Goal: Information Seeking & Learning: Learn about a topic

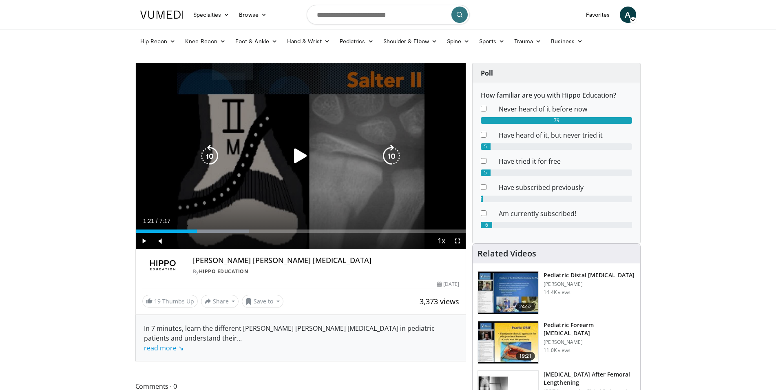
click at [302, 163] on icon "Video Player" at bounding box center [300, 155] width 23 height 23
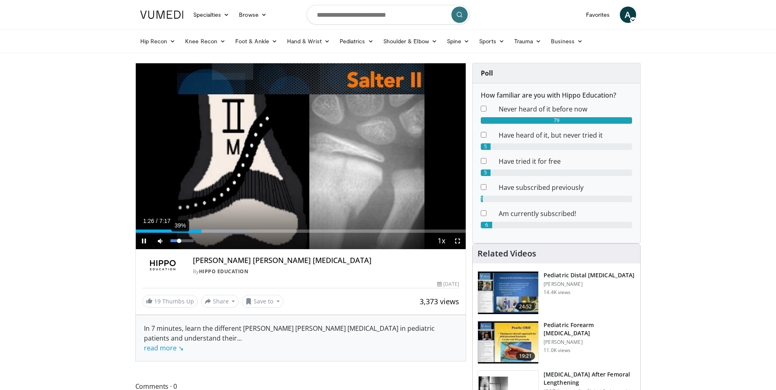
click at [180, 242] on div "Volume Level" at bounding box center [175, 240] width 9 height 3
drag, startPoint x: 195, startPoint y: 229, endPoint x: 162, endPoint y: 230, distance: 33.0
click at [162, 230] on div "0:34" at bounding box center [149, 230] width 26 height 3
click at [455, 241] on span "Video Player" at bounding box center [458, 241] width 16 height 16
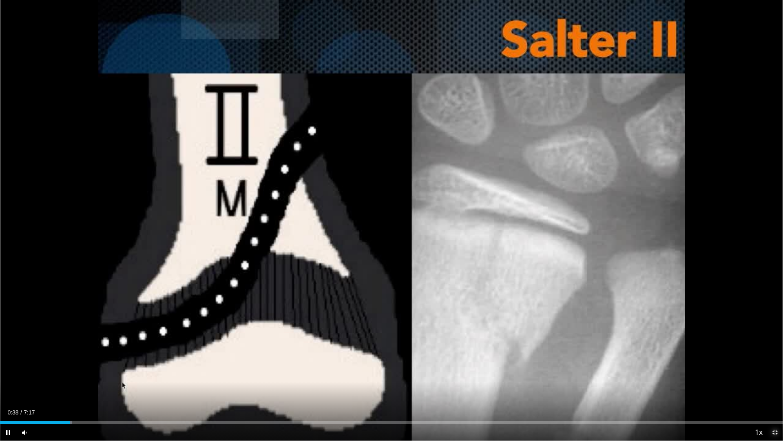
click at [774, 389] on span "Video Player" at bounding box center [775, 432] width 16 height 16
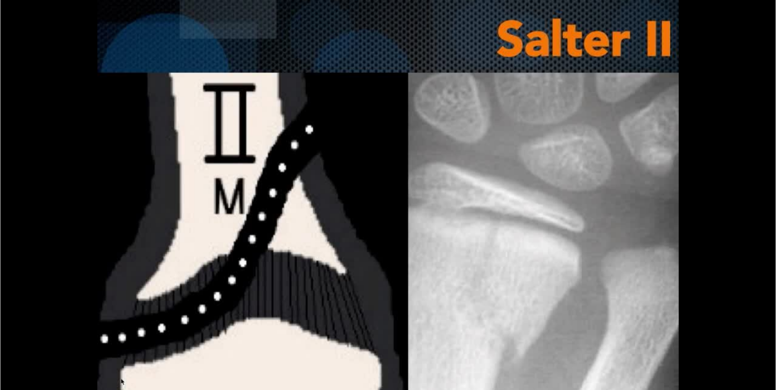
scroll to position [43, 0]
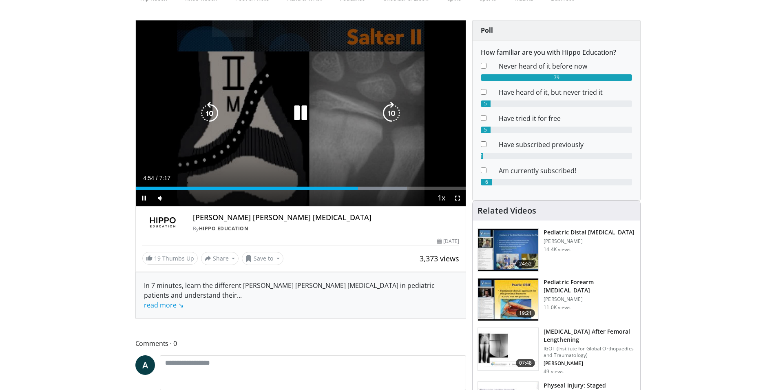
click at [302, 115] on icon "Video Player" at bounding box center [300, 113] width 23 height 23
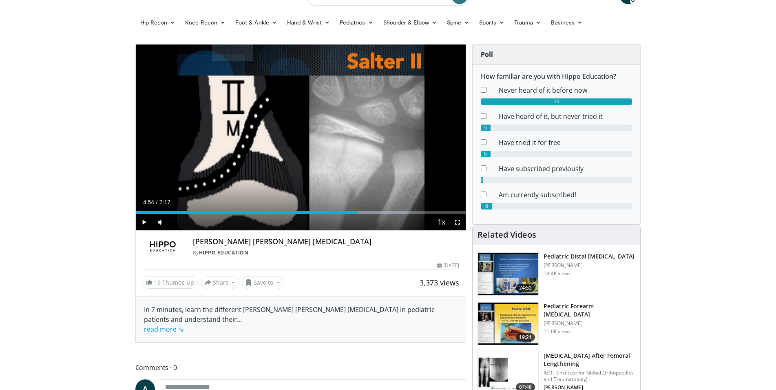
scroll to position [0, 0]
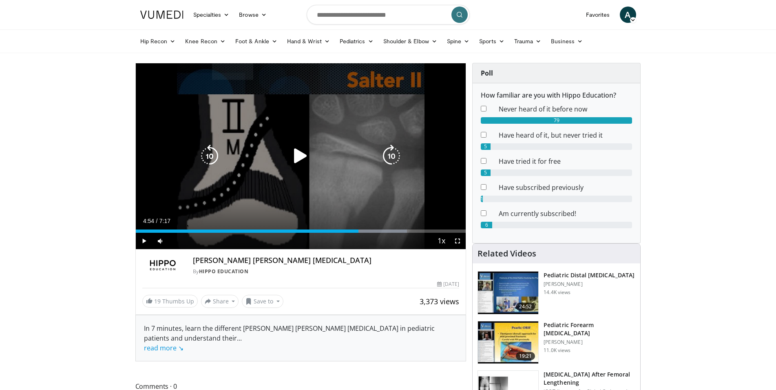
click at [295, 160] on icon "Video Player" at bounding box center [300, 155] width 23 height 23
click at [389, 151] on icon "Video Player" at bounding box center [391, 155] width 23 height 23
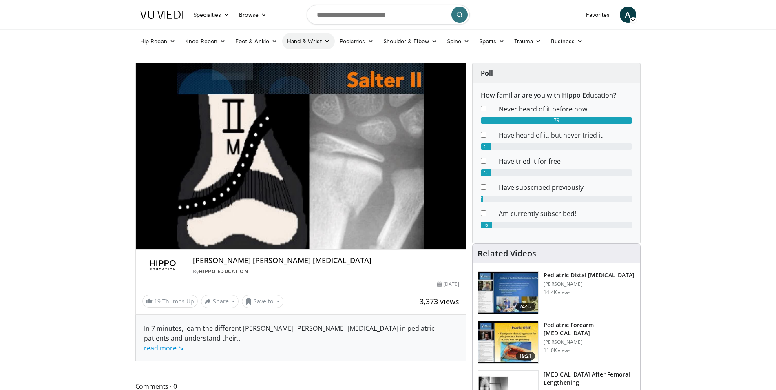
click at [298, 41] on link "Hand & Wrist" at bounding box center [308, 41] width 53 height 16
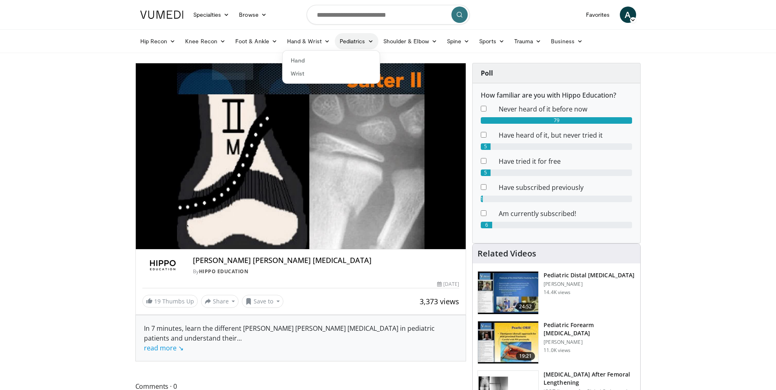
click at [353, 46] on link "Pediatrics" at bounding box center [357, 41] width 44 height 16
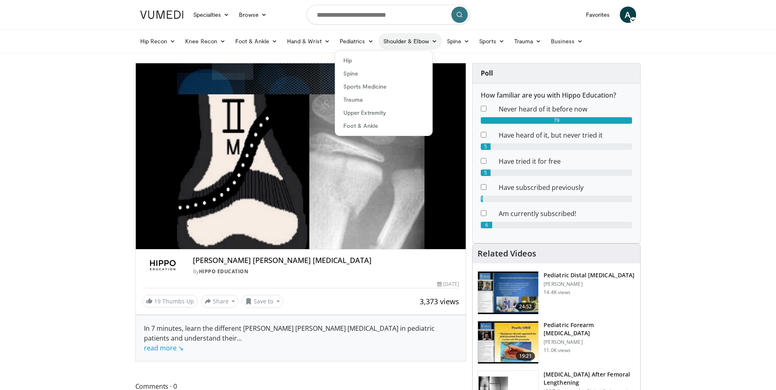
click at [415, 38] on link "Shoulder & Elbow" at bounding box center [411, 41] width 64 height 16
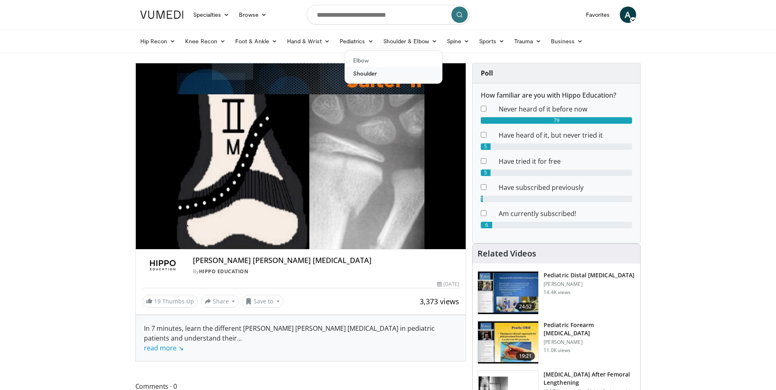
click at [388, 74] on link "Shoulder" at bounding box center [393, 73] width 97 height 13
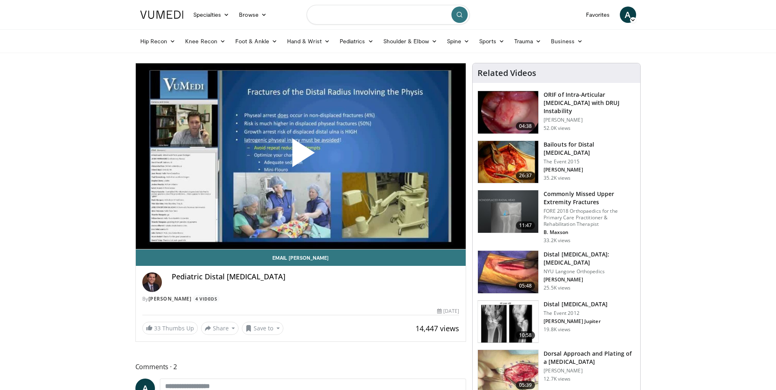
click at [381, 12] on input "Search topics, interventions" at bounding box center [388, 15] width 163 height 20
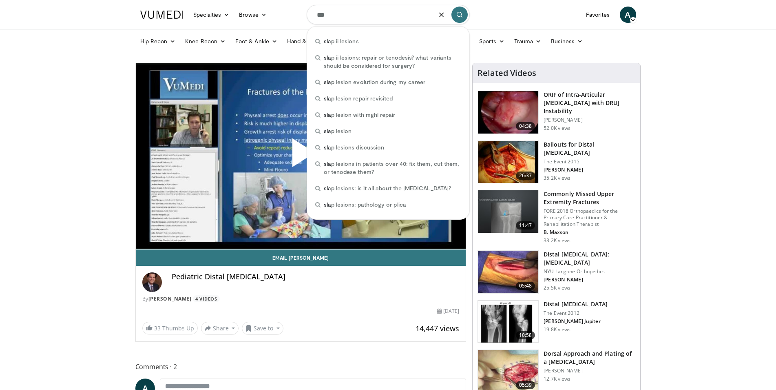
type input "****"
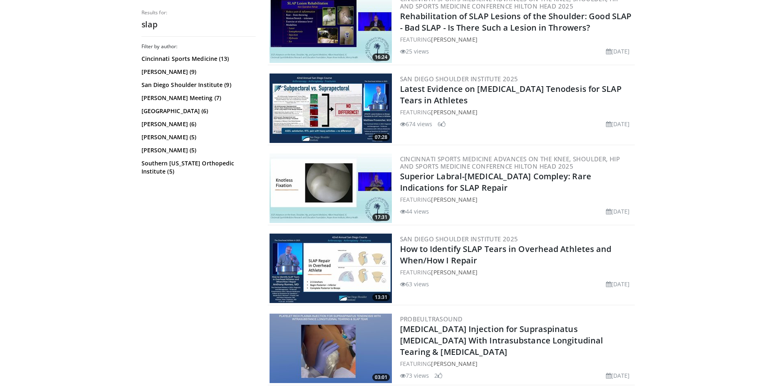
scroll to position [208, 0]
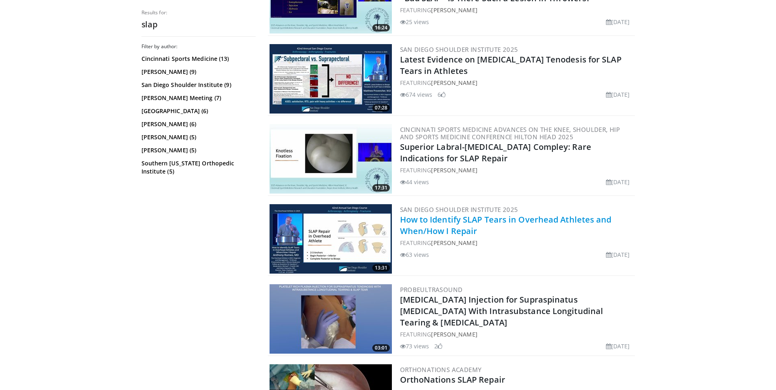
click at [428, 225] on link "How to Identify SLAP Tears in Overhead Athletes and When/How I Repair" at bounding box center [506, 225] width 212 height 22
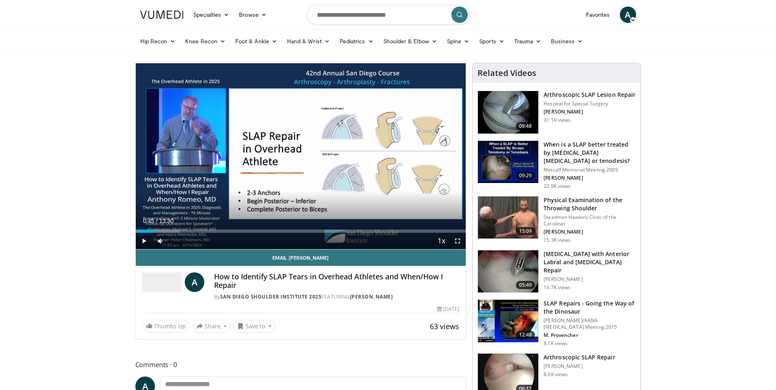
click at [501, 211] on img at bounding box center [508, 217] width 60 height 42
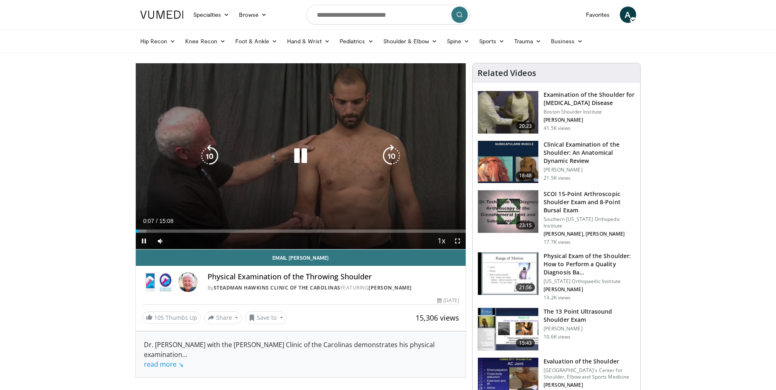
click at [393, 152] on icon "Video Player" at bounding box center [391, 155] width 23 height 23
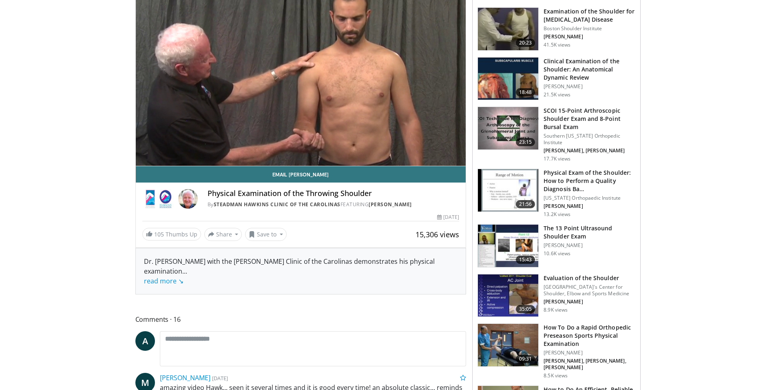
scroll to position [42, 0]
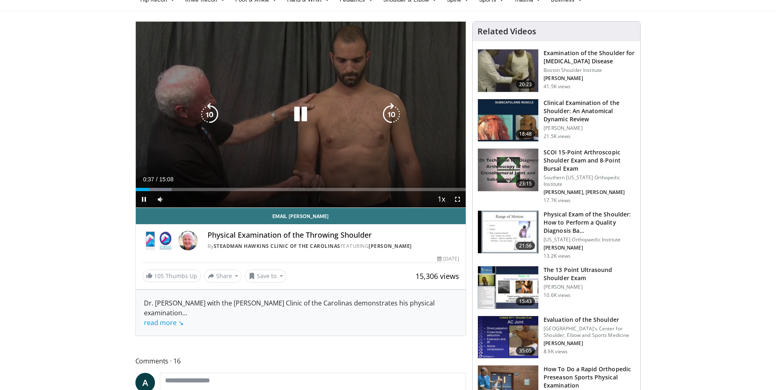
click at [394, 120] on icon "Video Player" at bounding box center [391, 114] width 23 height 23
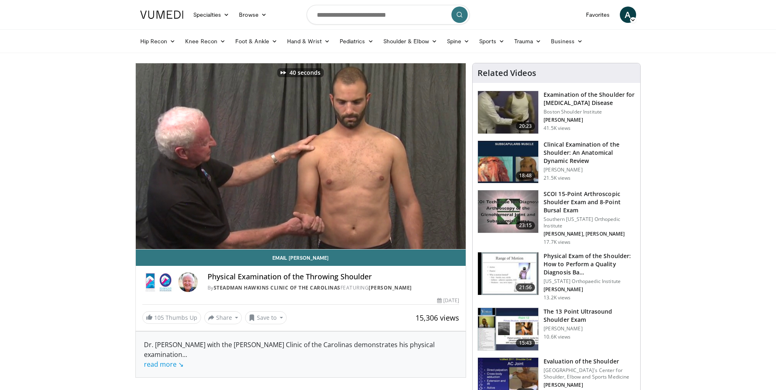
click at [159, 11] on img at bounding box center [161, 15] width 43 height 8
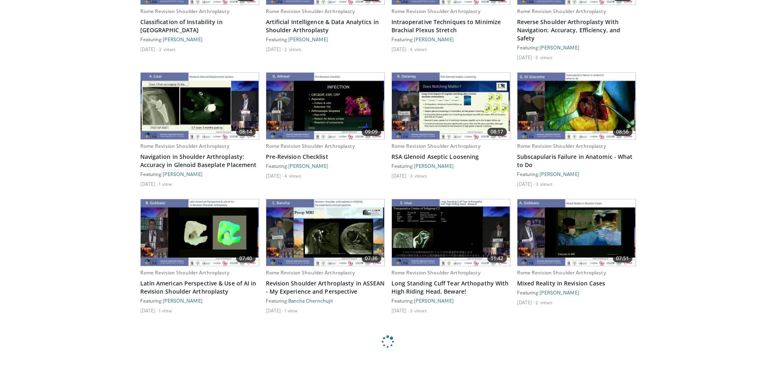
scroll to position [951, 0]
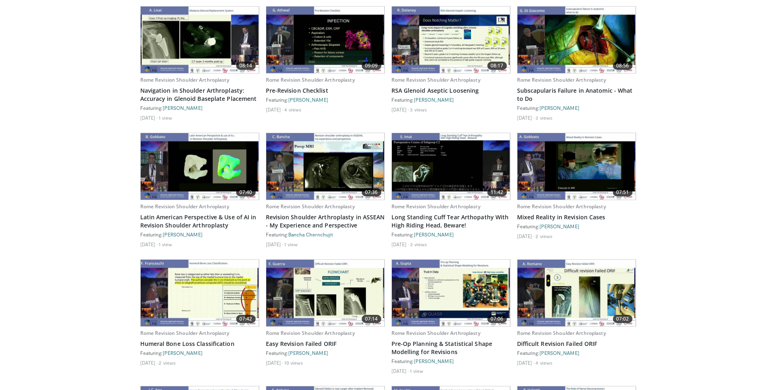
click at [456, 176] on img at bounding box center [451, 166] width 118 height 67
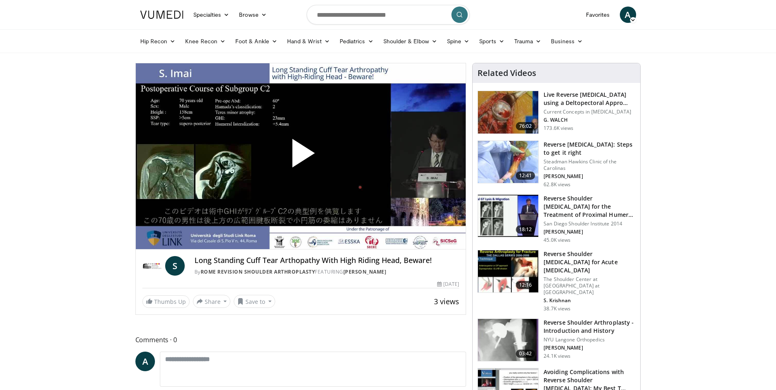
click at [301, 156] on span "Video Player" at bounding box center [301, 156] width 0 height 0
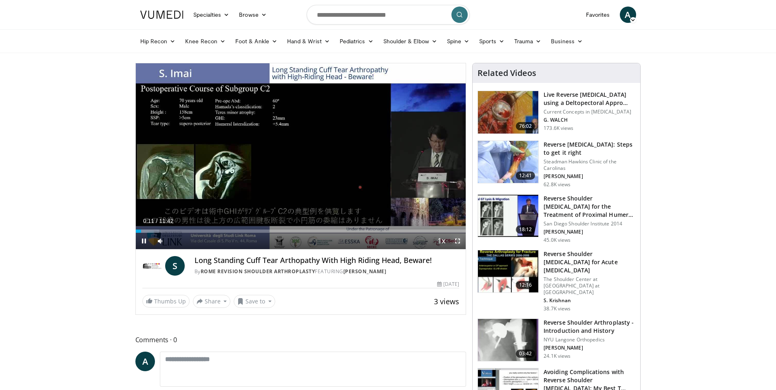
click at [457, 237] on span "Video Player" at bounding box center [458, 241] width 16 height 16
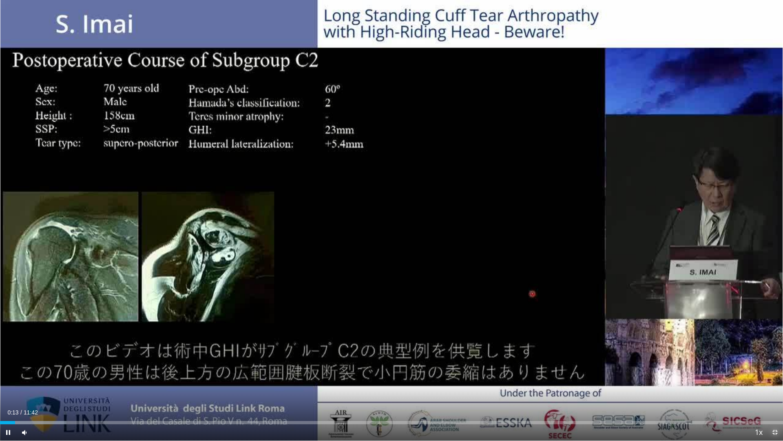
click at [776, 389] on span "Video Player" at bounding box center [775, 432] width 16 height 16
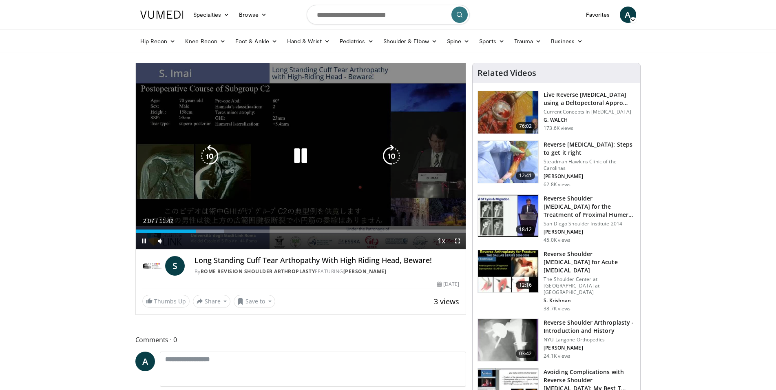
click at [391, 155] on icon "Video Player" at bounding box center [391, 155] width 23 height 23
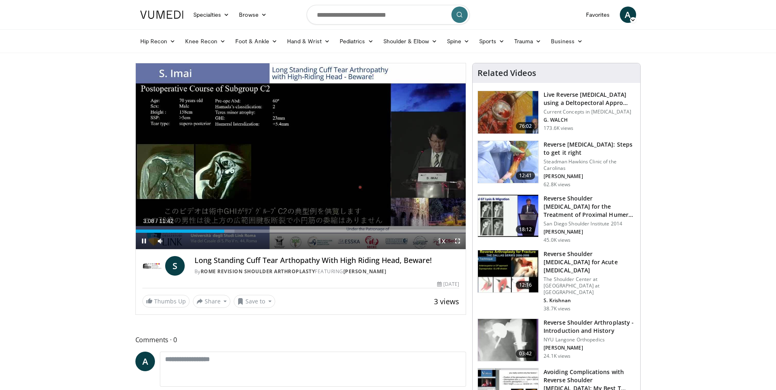
click at [459, 241] on span "Video Player" at bounding box center [458, 241] width 16 height 16
click at [270, 231] on div "Loaded : 44.15% 04:13 04:46" at bounding box center [301, 230] width 330 height 3
click at [339, 230] on div "Loaded : 44.15% 04:48 07:13" at bounding box center [301, 230] width 330 height 3
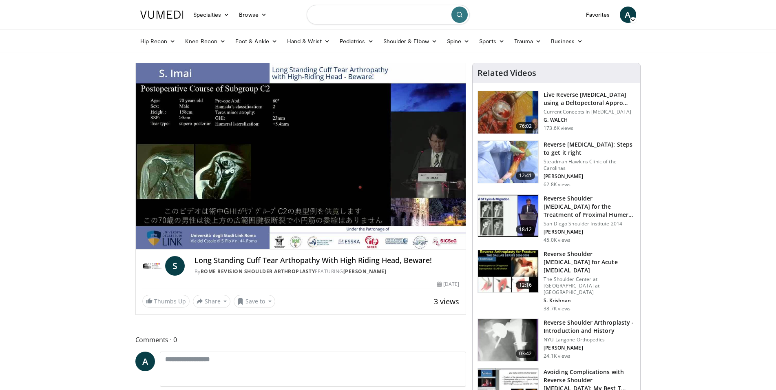
click at [343, 12] on input "Search topics, interventions" at bounding box center [388, 15] width 163 height 20
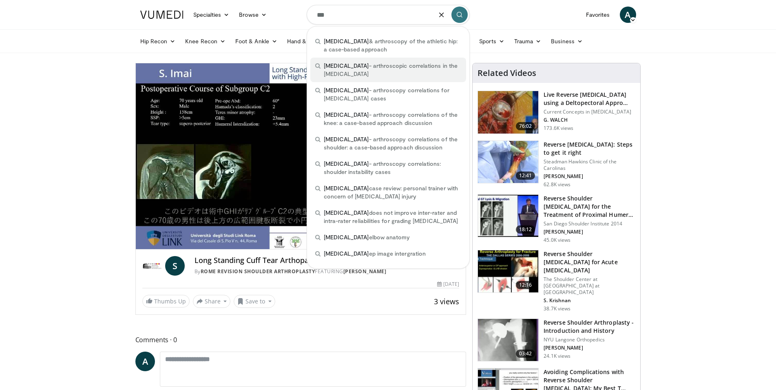
type input "**********"
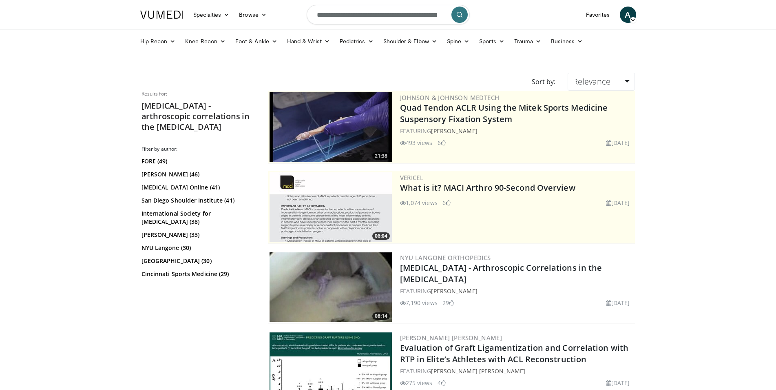
click at [346, 137] on img at bounding box center [331, 126] width 122 height 69
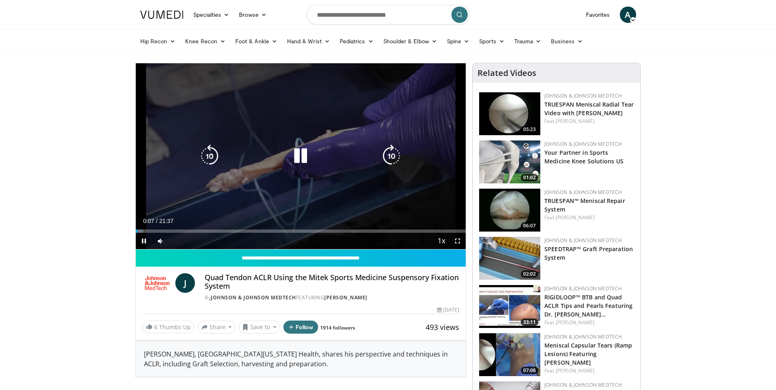
click at [394, 152] on icon "Video Player" at bounding box center [391, 155] width 23 height 23
click at [300, 154] on icon "Video Player" at bounding box center [300, 155] width 23 height 23
click at [303, 159] on icon "Video Player" at bounding box center [300, 155] width 23 height 23
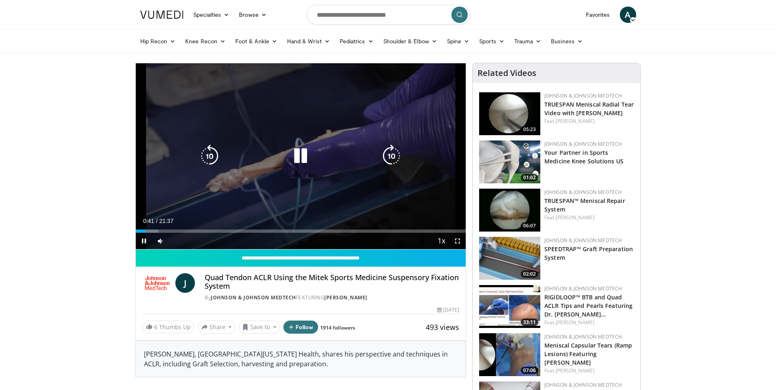
click at [391, 151] on icon "Video Player" at bounding box center [391, 155] width 23 height 23
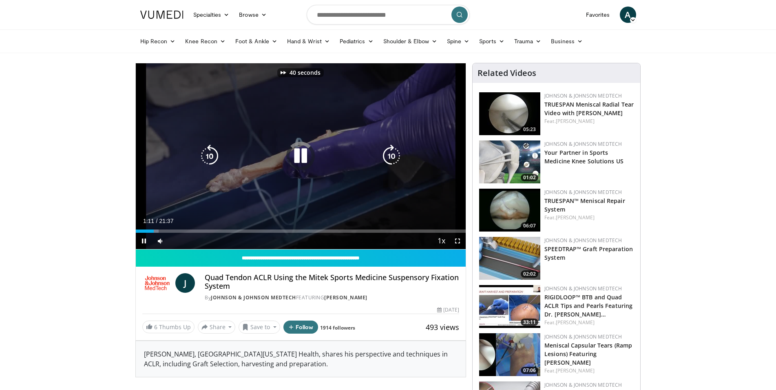
click at [391, 151] on icon "Video Player" at bounding box center [391, 155] width 23 height 23
click at [396, 153] on icon "Video Player" at bounding box center [391, 155] width 23 height 23
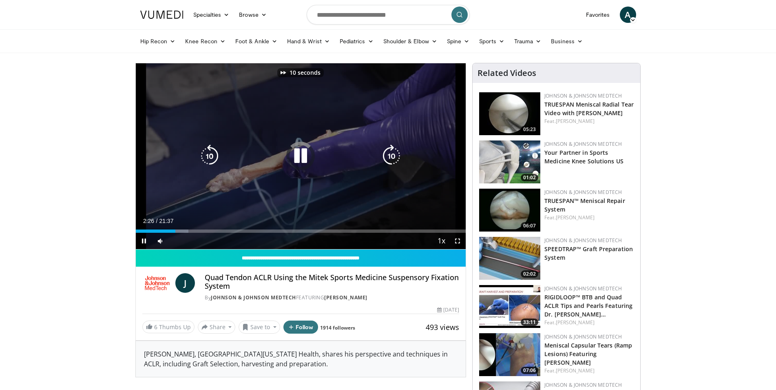
click at [396, 153] on icon "Video Player" at bounding box center [391, 155] width 23 height 23
click at [396, 154] on icon "Video Player" at bounding box center [391, 155] width 23 height 23
click at [396, 155] on icon "Video Player" at bounding box center [391, 155] width 23 height 23
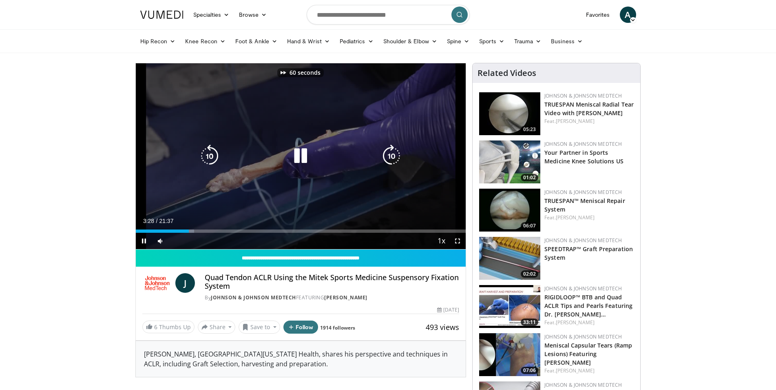
click at [395, 157] on icon "Video Player" at bounding box center [391, 155] width 23 height 23
click at [395, 160] on icon "Video Player" at bounding box center [391, 155] width 23 height 23
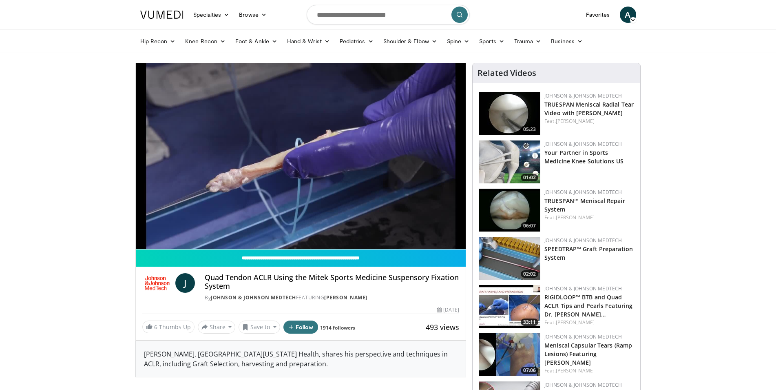
click at [161, 8] on link at bounding box center [161, 14] width 53 height 23
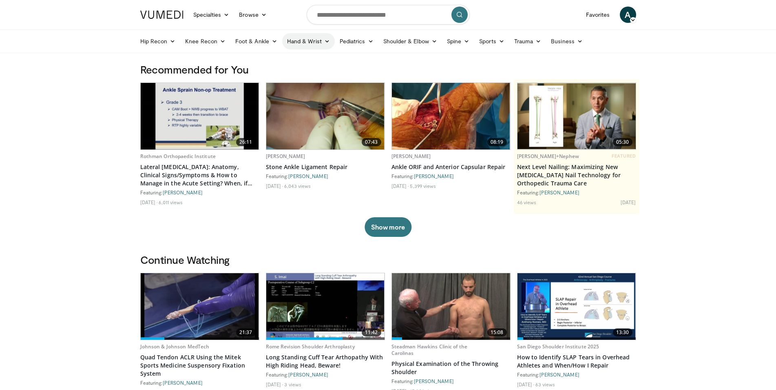
click at [309, 41] on link "Hand & Wrist" at bounding box center [308, 41] width 53 height 16
click at [302, 62] on link "Hand" at bounding box center [331, 60] width 97 height 13
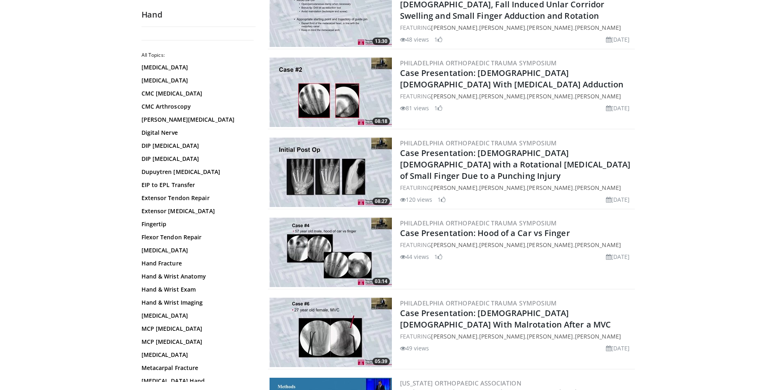
scroll to position [916, 0]
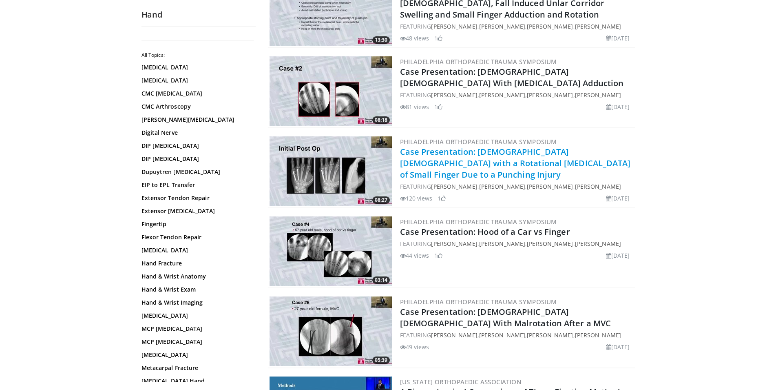
click at [438, 162] on link "Case Presentation: [DEMOGRAPHIC_DATA] [DEMOGRAPHIC_DATA] with a Rotational [MED…" at bounding box center [515, 163] width 231 height 34
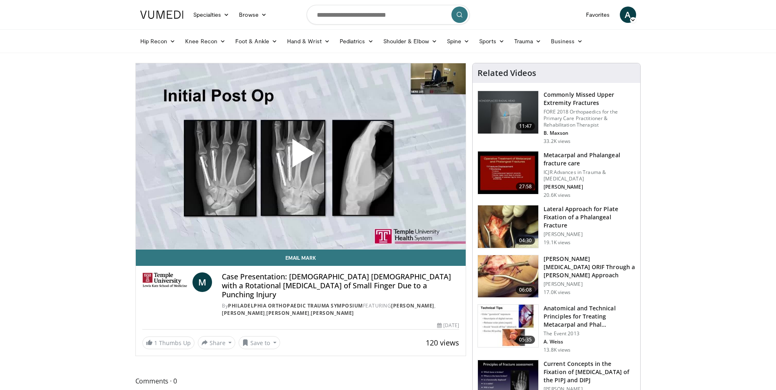
click at [301, 156] on span "Video Player" at bounding box center [301, 156] width 0 height 0
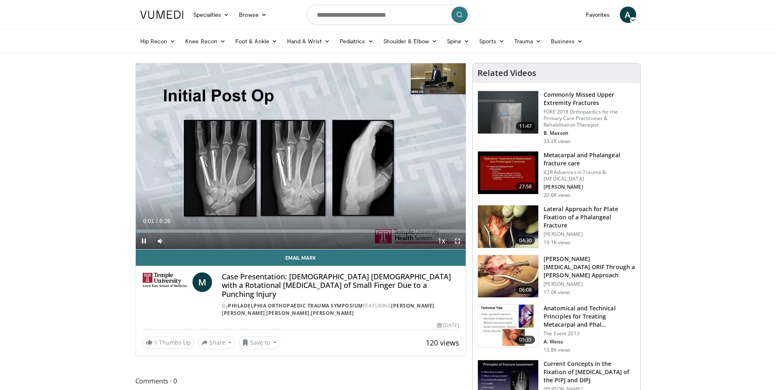
click at [459, 240] on span "Video Player" at bounding box center [458, 241] width 16 height 16
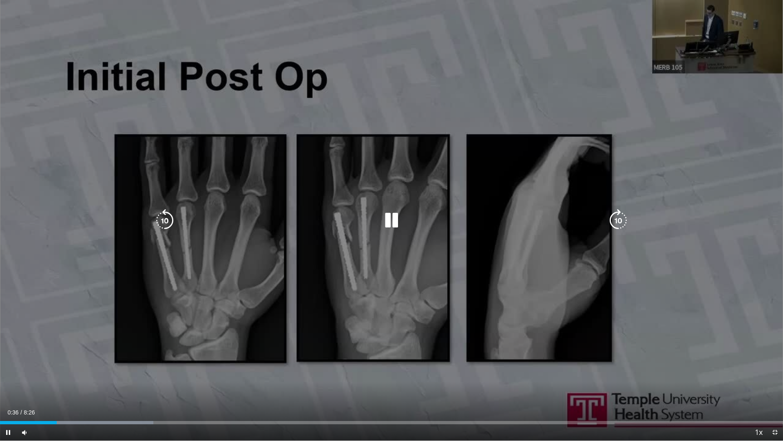
click at [611, 218] on icon "Video Player" at bounding box center [618, 220] width 23 height 23
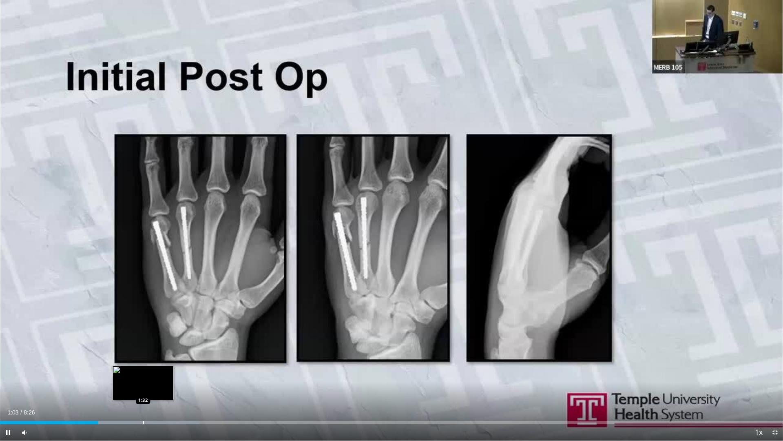
click at [143, 389] on div "Progress Bar" at bounding box center [143, 422] width 1 height 3
drag, startPoint x: 48, startPoint y: 430, endPoint x: 70, endPoint y: 434, distance: 22.3
click at [70, 389] on div "Mute 100%" at bounding box center [44, 432] width 57 height 16
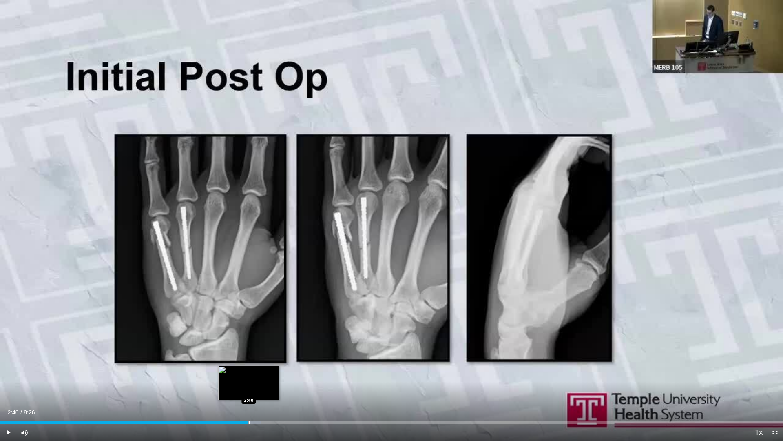
click at [248, 389] on div "Loaded : 33.31% 1:42 2:40" at bounding box center [391, 420] width 783 height 8
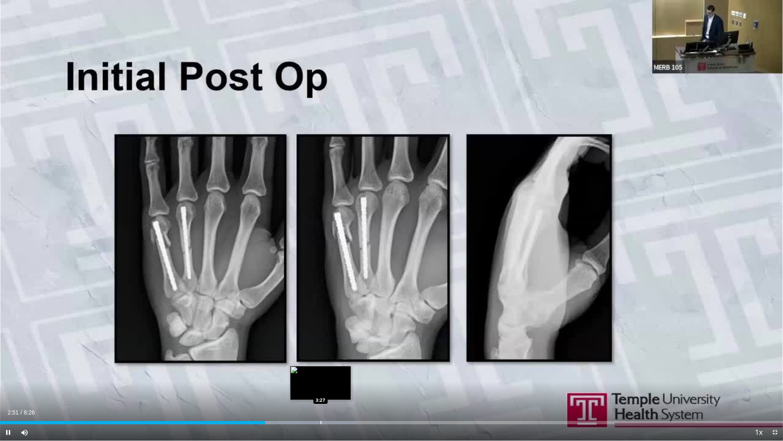
click at [321, 389] on div "Progress Bar" at bounding box center [321, 422] width 1 height 3
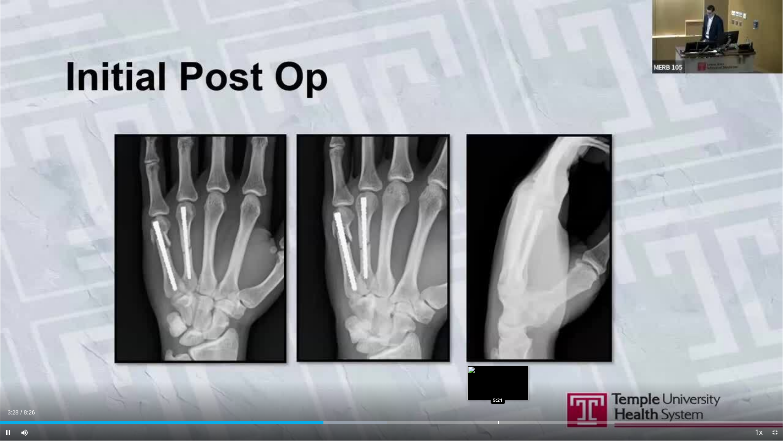
click at [498, 389] on div "Progress Bar" at bounding box center [498, 422] width 1 height 3
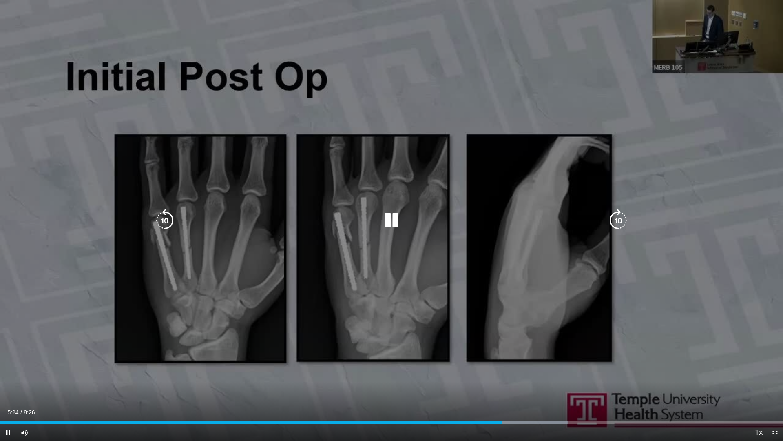
click at [622, 218] on icon "Video Player" at bounding box center [618, 220] width 23 height 23
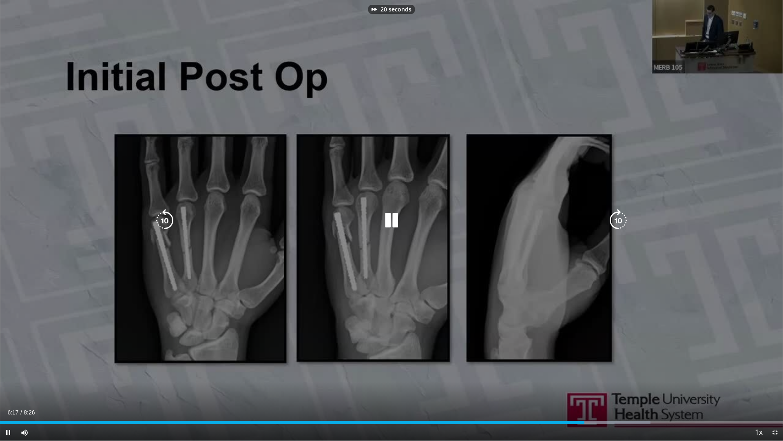
click at [622, 218] on icon "Video Player" at bounding box center [618, 220] width 23 height 23
click at [157, 222] on icon "Video Player" at bounding box center [164, 220] width 23 height 23
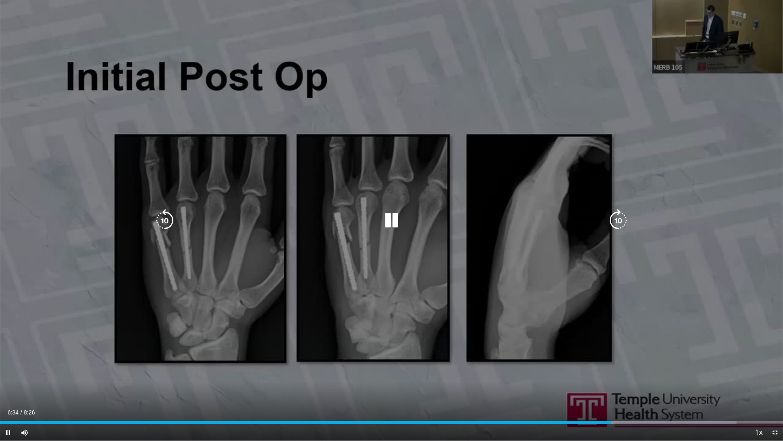
click at [387, 219] on icon "Video Player" at bounding box center [391, 220] width 23 height 23
click at [616, 223] on icon "Video Player" at bounding box center [618, 220] width 23 height 23
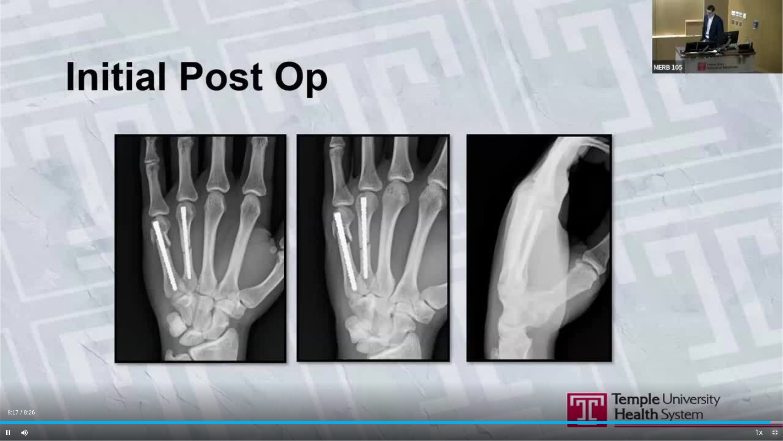
click at [773, 389] on span "Video Player" at bounding box center [775, 432] width 16 height 16
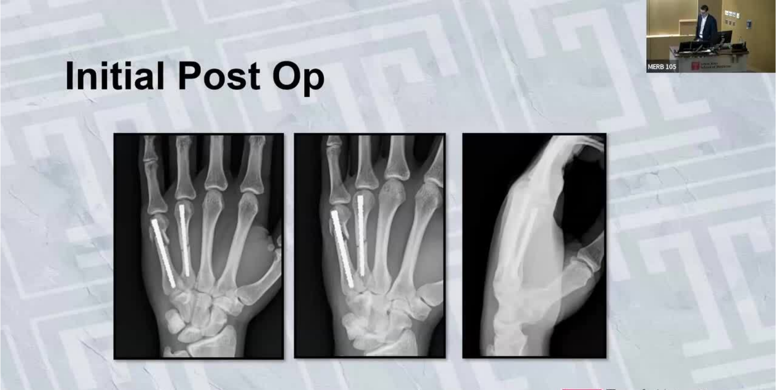
scroll to position [208, 0]
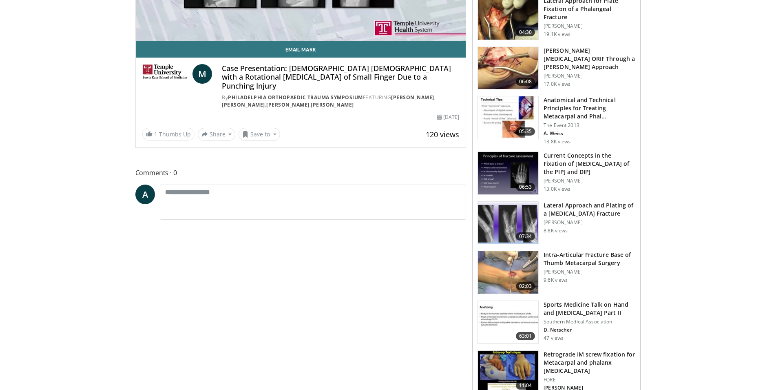
click at [488, 177] on img at bounding box center [508, 173] width 60 height 42
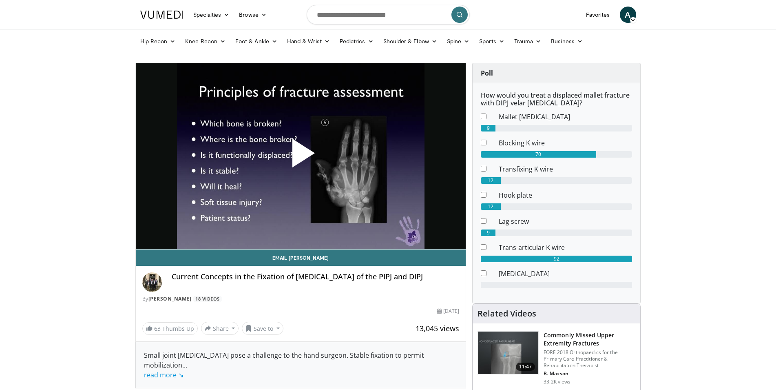
click at [301, 156] on span "Video Player" at bounding box center [301, 156] width 0 height 0
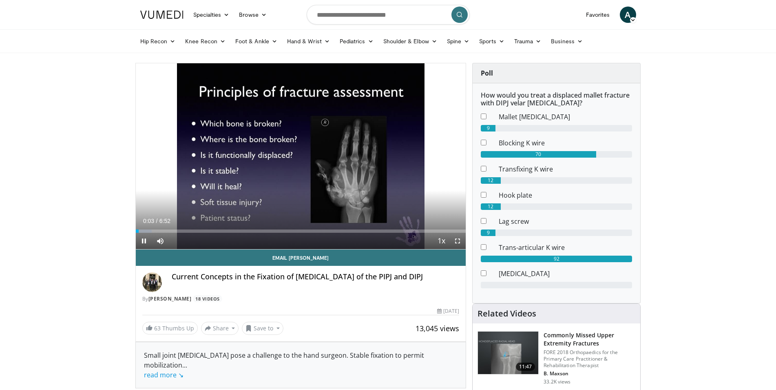
drag, startPoint x: 192, startPoint y: 237, endPoint x: 215, endPoint y: 242, distance: 23.9
click at [215, 242] on div "Current Time 0:03 / Duration 6:52 Pause Skip Backward Skip Forward Mute 100% Lo…" at bounding box center [301, 241] width 330 height 16
click at [457, 242] on span "Video Player" at bounding box center [458, 241] width 16 height 16
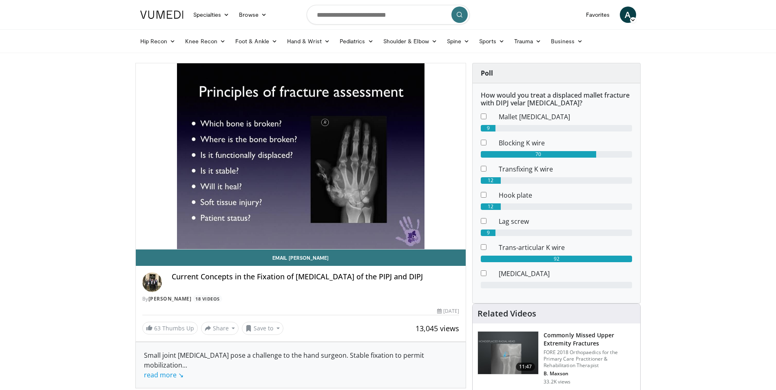
click at [234, 230] on video-js "**********" at bounding box center [301, 156] width 330 height 186
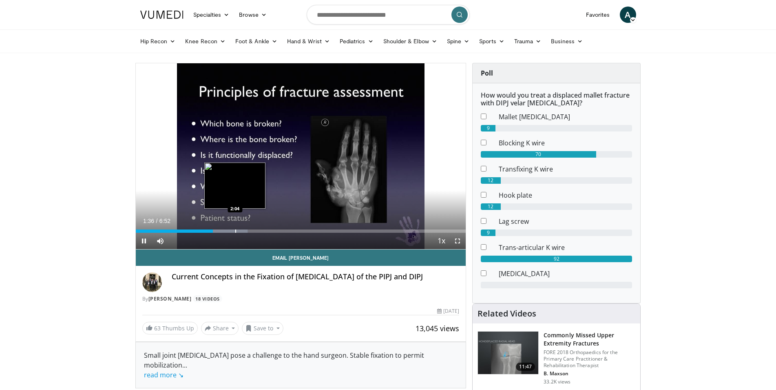
click at [235, 229] on div "Loaded : 33.93% 1:36 2:04" at bounding box center [301, 229] width 330 height 8
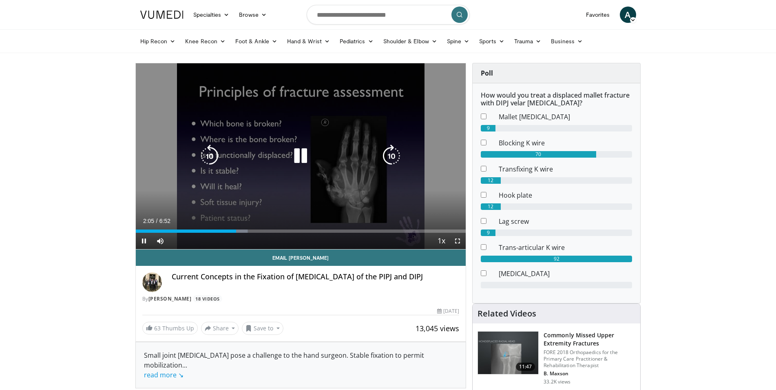
click at [303, 153] on icon "Video Player" at bounding box center [300, 155] width 23 height 23
